Goal: Information Seeking & Learning: Understand process/instructions

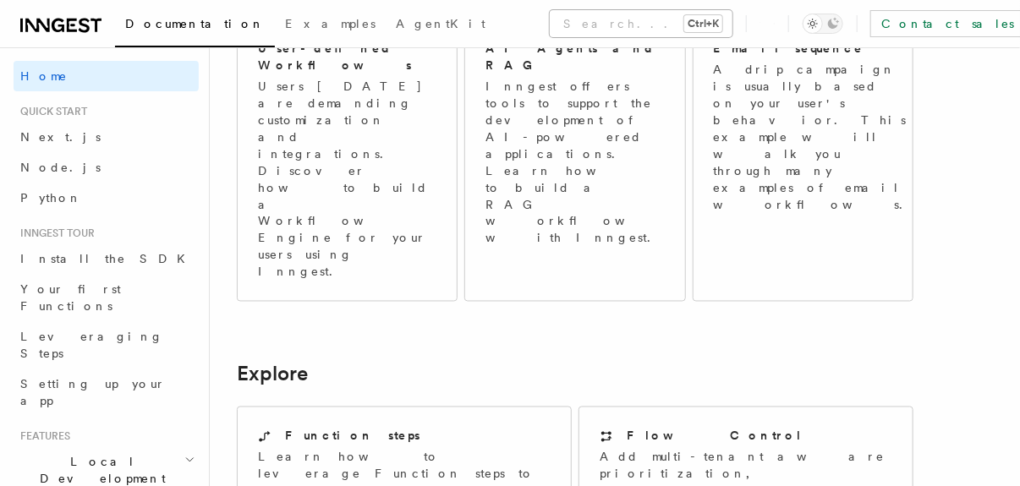
click at [550, 15] on button "Search... Ctrl+K" at bounding box center [641, 23] width 183 height 27
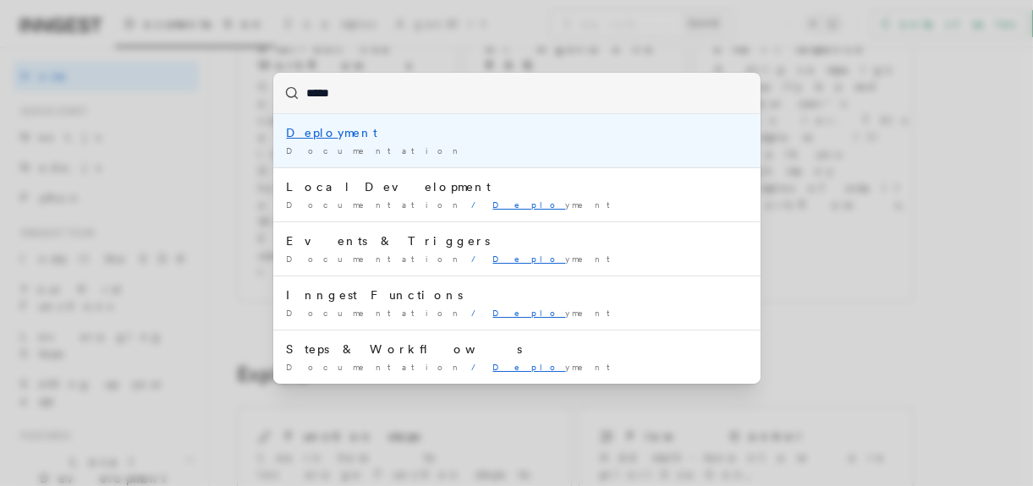
type input "******"
click at [343, 146] on span "Documentation" at bounding box center [376, 151] width 179 height 10
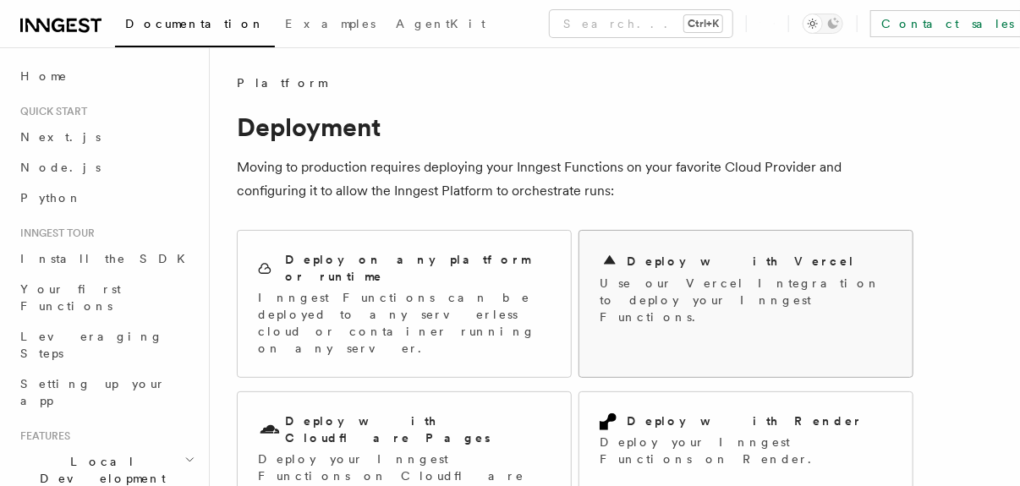
click at [651, 263] on h2 "Deploy with Vercel" at bounding box center [741, 261] width 228 height 17
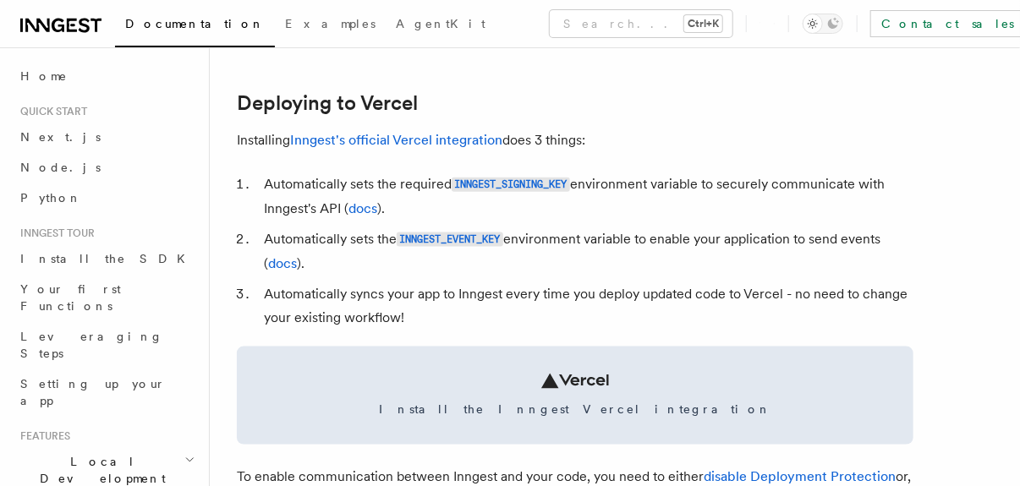
scroll to position [762, 0]
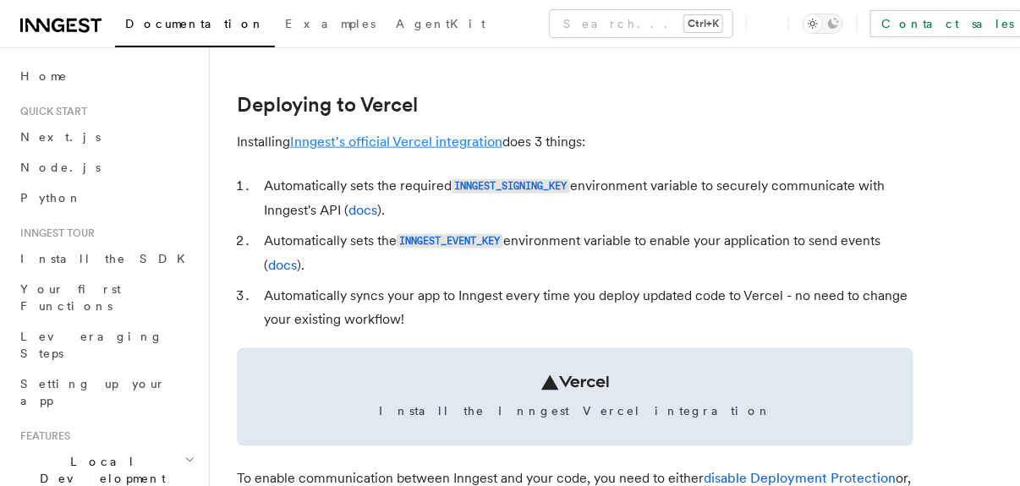
click at [422, 145] on link "Inngest's official Vercel integration" at bounding box center [396, 142] width 212 height 16
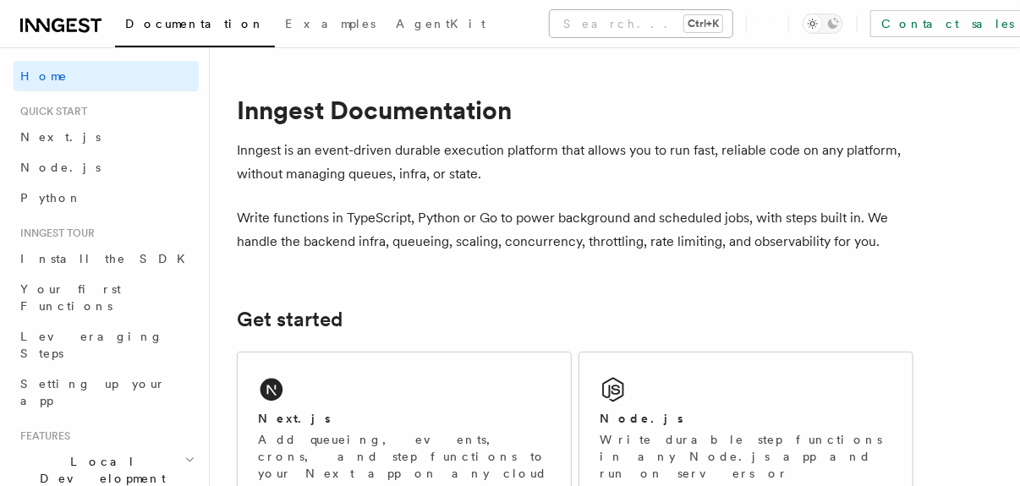
click at [550, 31] on button "Search... Ctrl+K" at bounding box center [641, 23] width 183 height 27
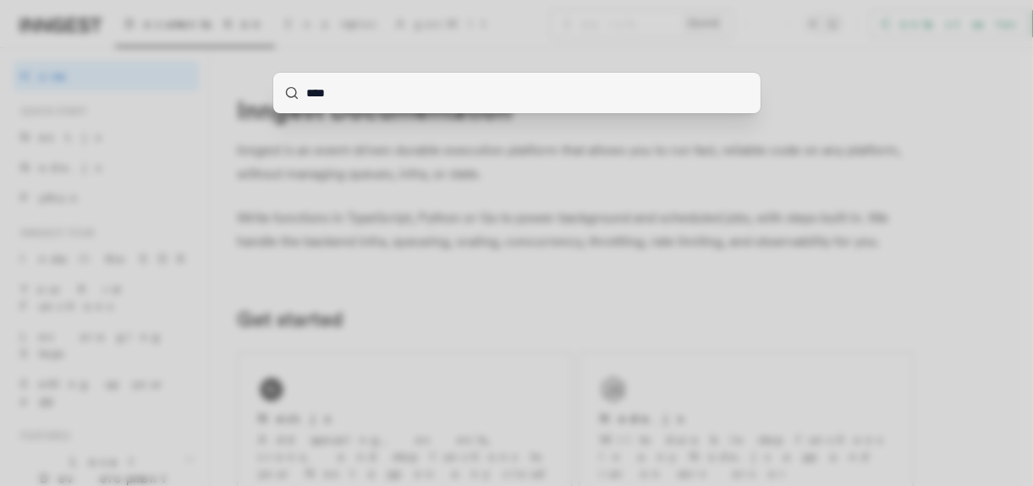
type input "*****"
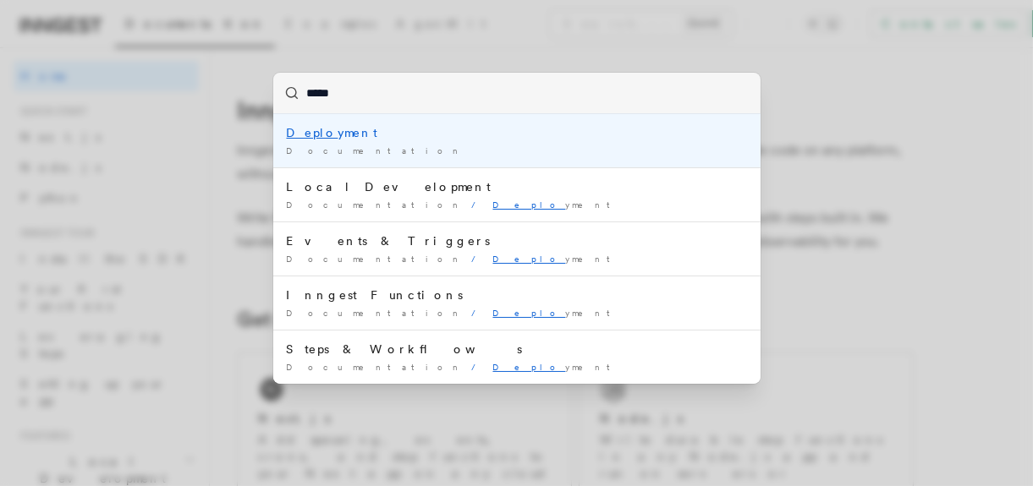
click at [349, 145] on div "Documentation /" at bounding box center [517, 151] width 460 height 13
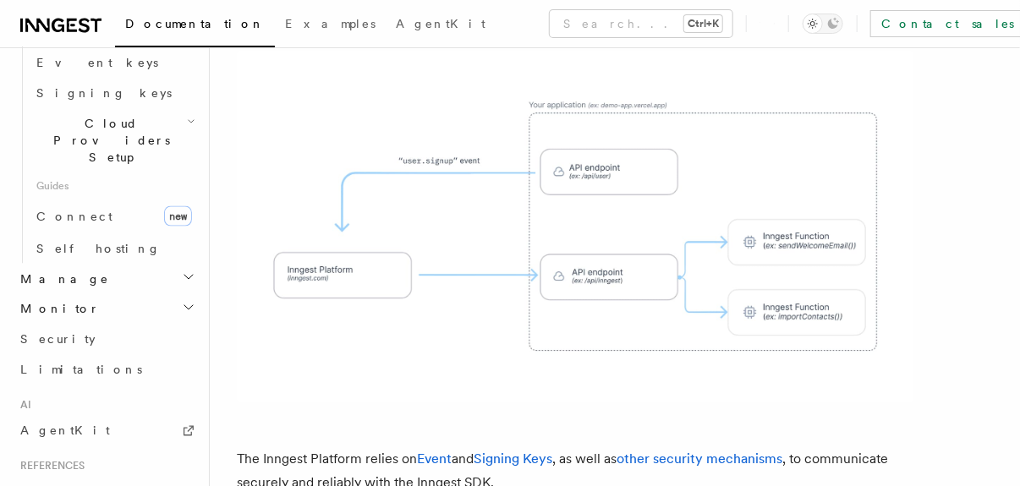
scroll to position [1140, 0]
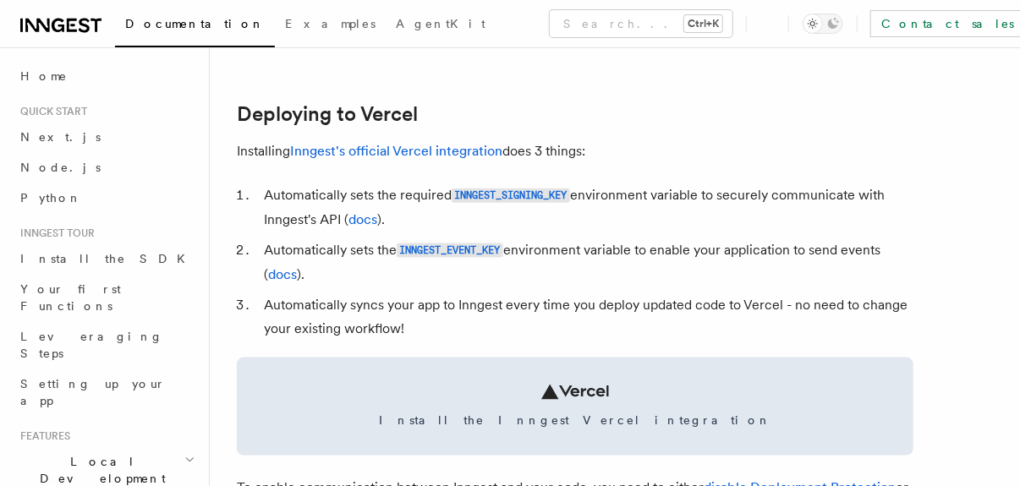
scroll to position [755, 0]
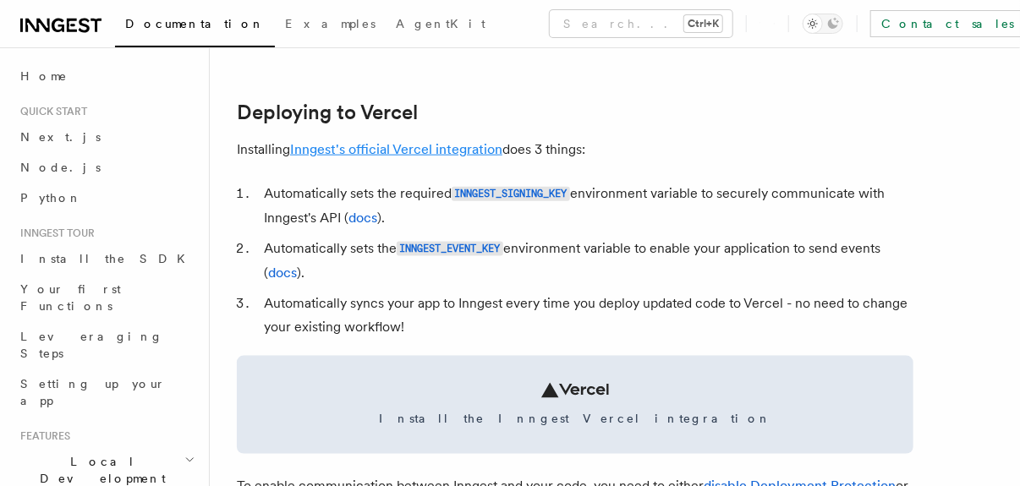
click at [419, 149] on link "Inngest's official Vercel integration" at bounding box center [396, 149] width 212 height 16
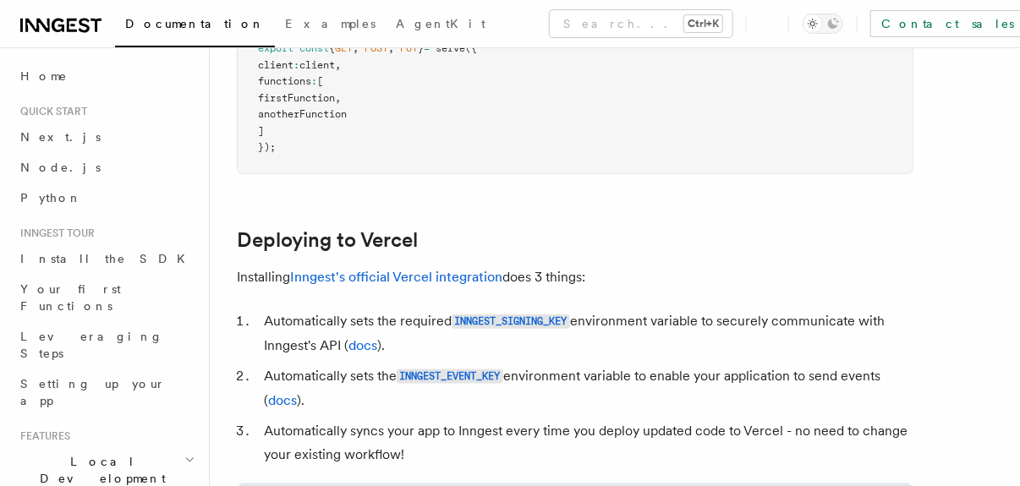
scroll to position [629, 0]
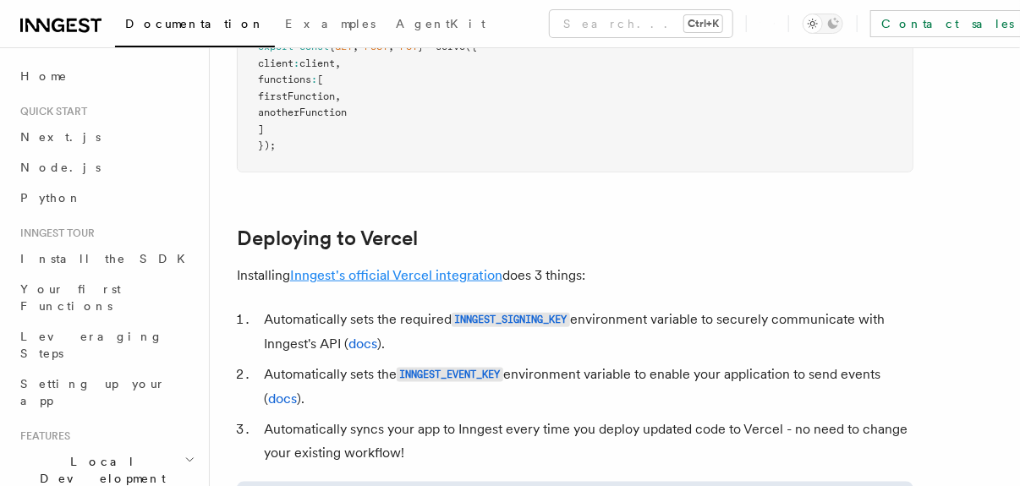
click at [398, 280] on link "Inngest's official Vercel integration" at bounding box center [396, 275] width 212 height 16
